Goal: Task Accomplishment & Management: Use online tool/utility

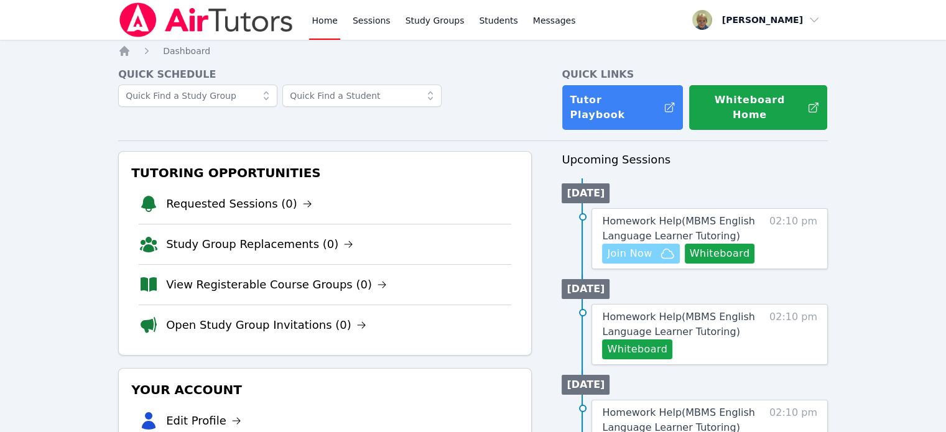
click at [626, 246] on span "Join Now" at bounding box center [629, 253] width 45 height 15
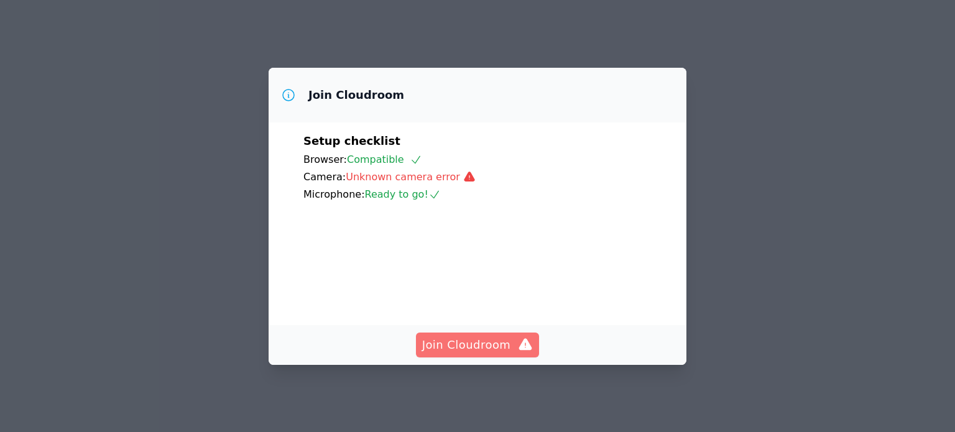
click at [476, 344] on span "Join Cloudroom" at bounding box center [477, 344] width 111 height 17
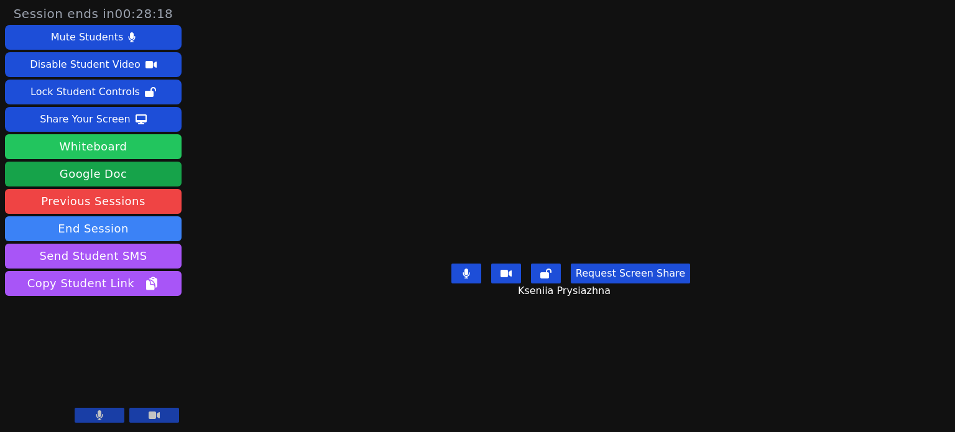
click at [81, 143] on button "Whiteboard" at bounding box center [93, 146] width 177 height 25
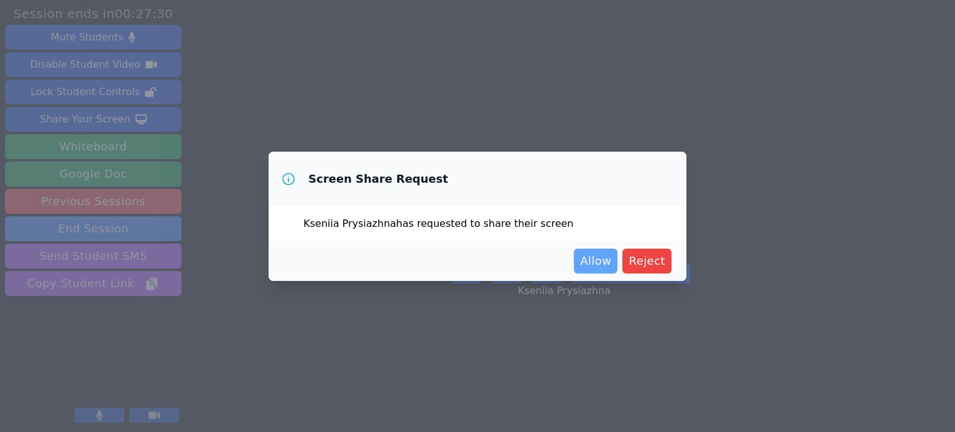
click at [589, 255] on span "Allow" at bounding box center [595, 260] width 31 height 17
click at [598, 254] on span "Allow" at bounding box center [595, 260] width 31 height 17
click at [604, 268] on span "Allow" at bounding box center [595, 260] width 31 height 17
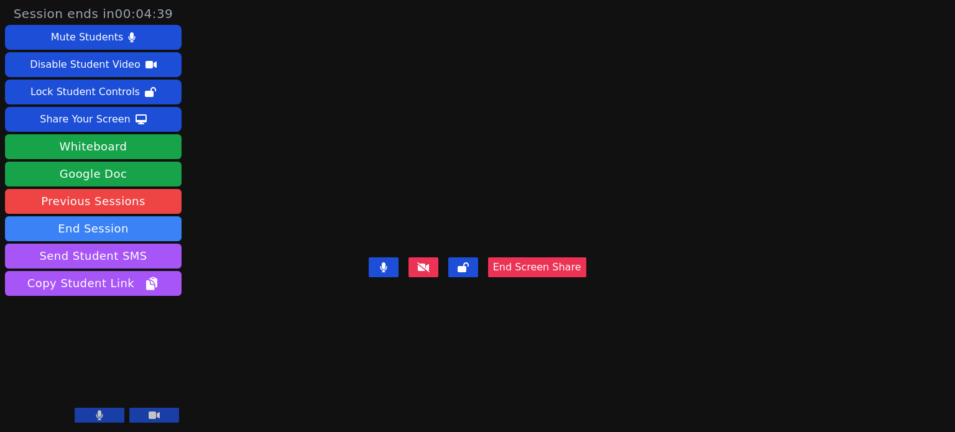
click at [571, 130] on video at bounding box center [477, 191] width 187 height 122
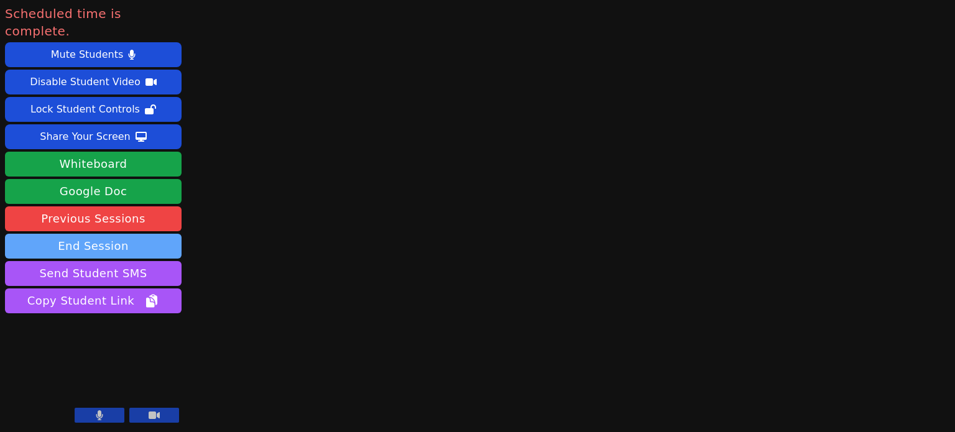
click at [99, 234] on button "End Session" at bounding box center [93, 246] width 177 height 25
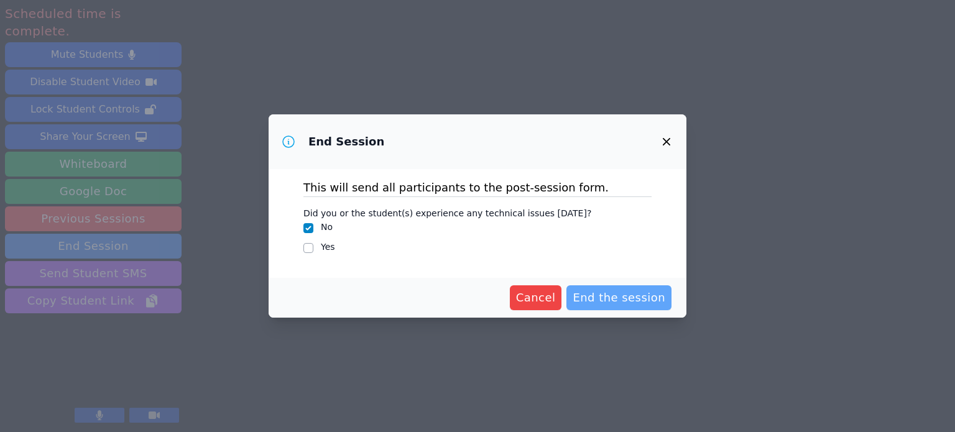
click at [649, 295] on span "End the session" at bounding box center [619, 297] width 93 height 17
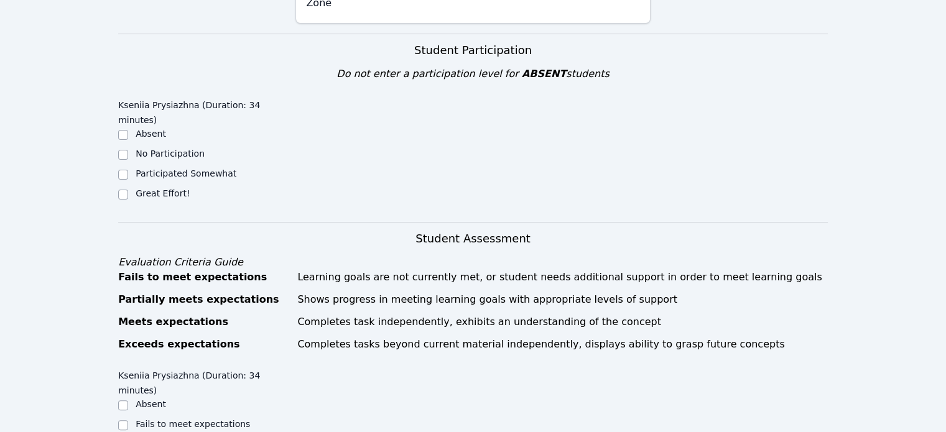
scroll to position [296, 0]
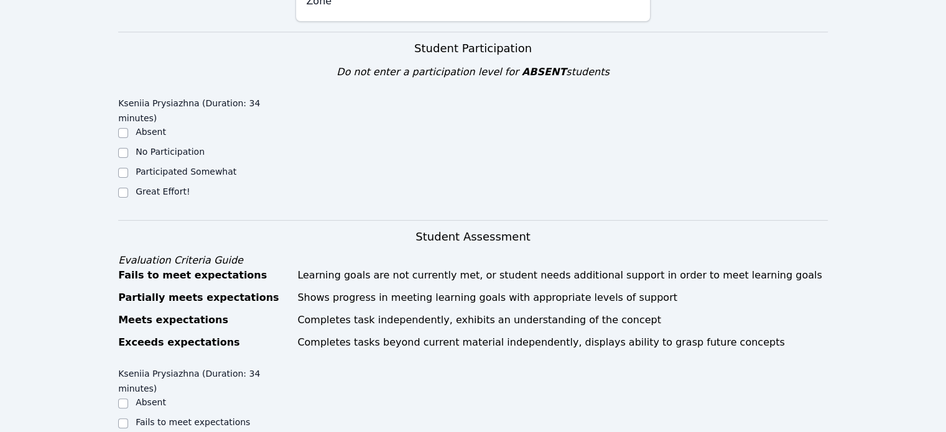
click at [177, 187] on label "Great Effort!" at bounding box center [163, 192] width 54 height 10
click at [128, 188] on input "Great Effort!" at bounding box center [123, 193] width 10 height 10
checkbox input "true"
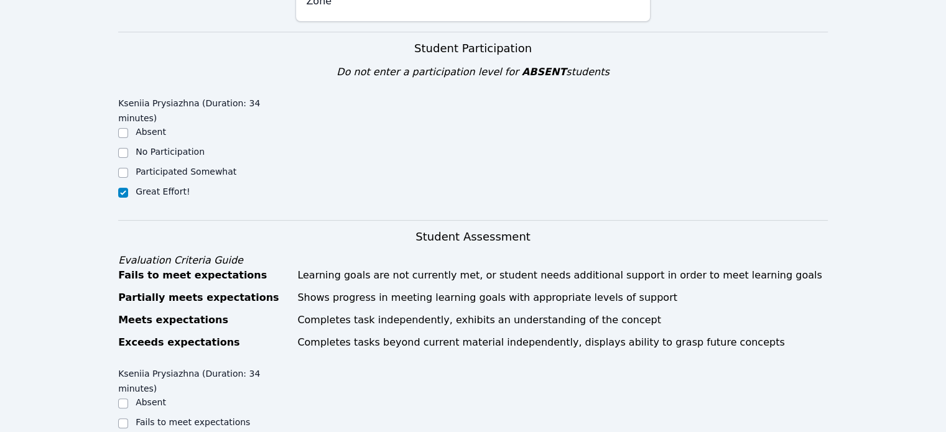
checkbox input "true"
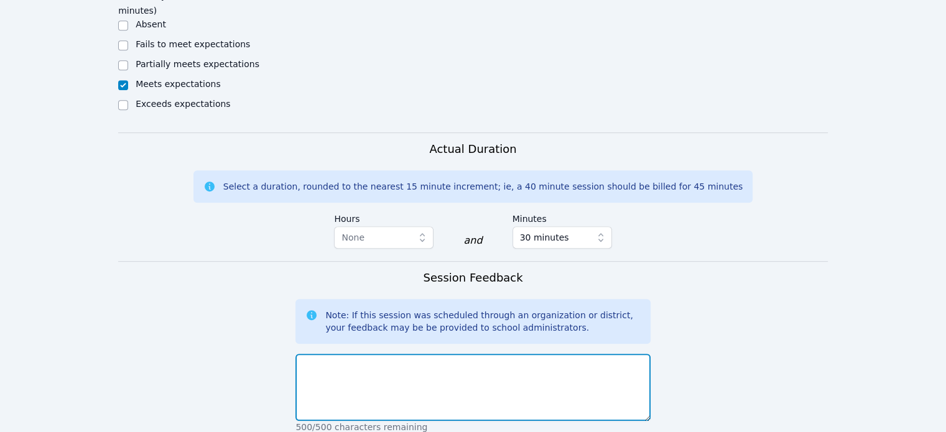
click at [410, 354] on textarea at bounding box center [472, 387] width 354 height 67
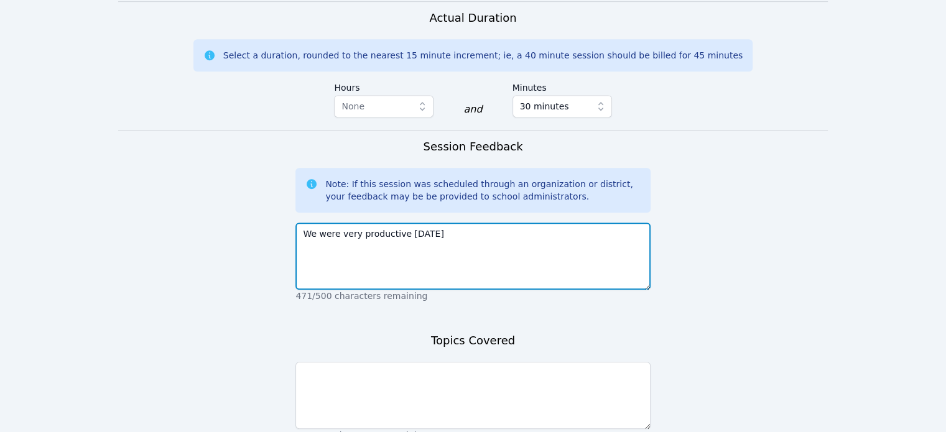
scroll to position [876, 0]
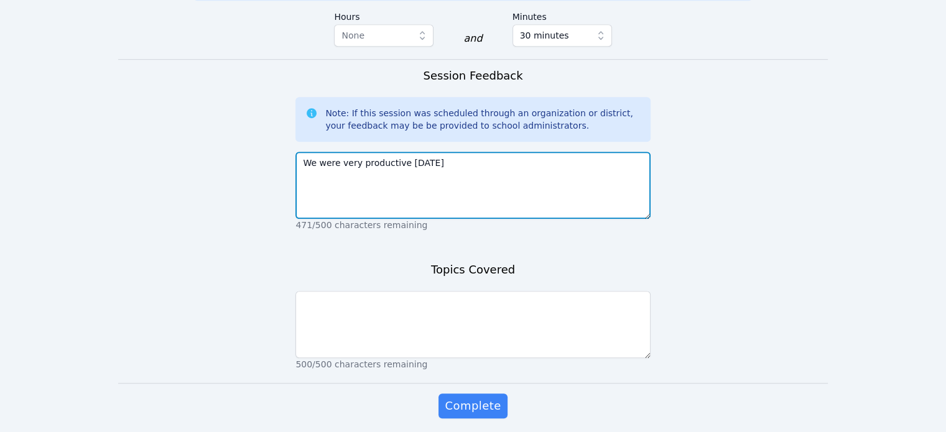
type textarea "We were very productive [DATE]"
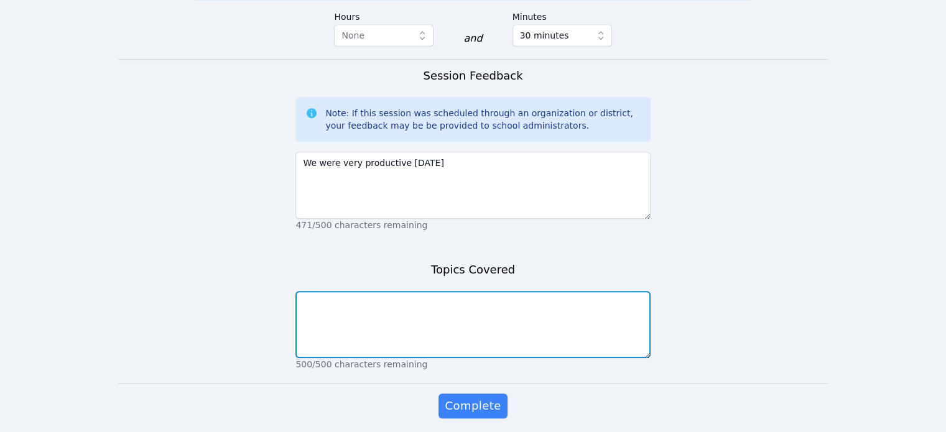
click at [528, 291] on textarea at bounding box center [472, 324] width 354 height 67
click at [362, 291] on textarea "Simplify expressions" at bounding box center [472, 324] width 354 height 67
click at [382, 291] on textarea "Simplify expresions" at bounding box center [472, 324] width 354 height 67
click at [361, 291] on textarea "Simplify expresions" at bounding box center [472, 324] width 354 height 67
type textarea "Simplify expressions"
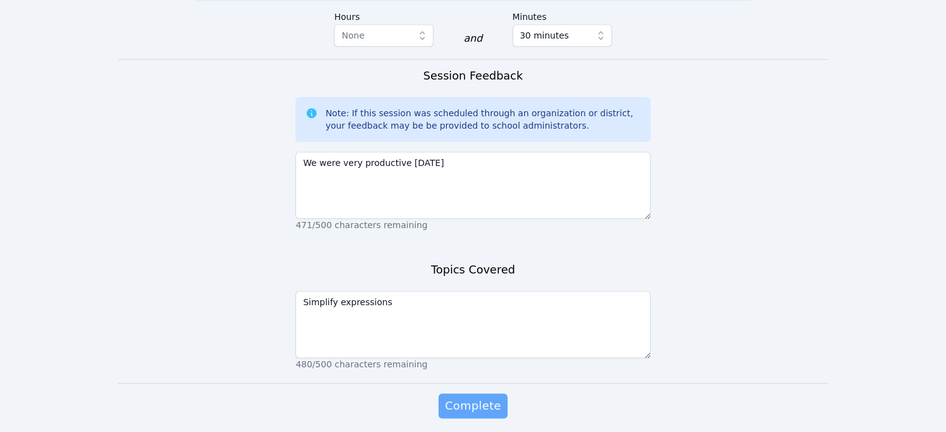
click at [472, 397] on span "Complete" at bounding box center [473, 405] width 56 height 17
